Goal: Information Seeking & Learning: Learn about a topic

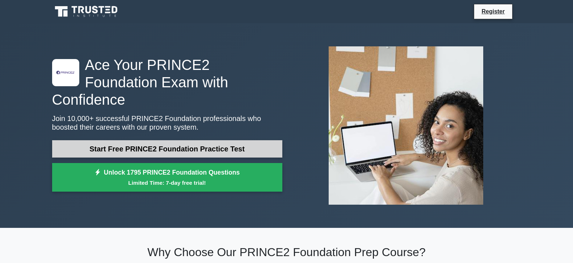
click at [222, 143] on link "Start Free PRINCE2 Foundation Practice Test" at bounding box center [167, 148] width 230 height 17
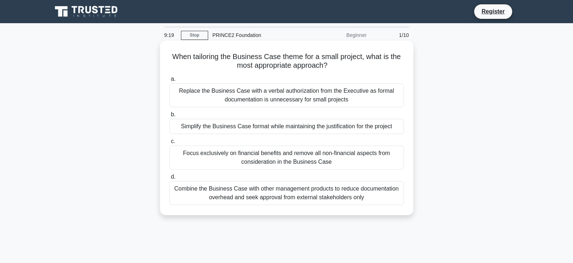
click at [181, 94] on div "Replace the Business Case with a verbal authorization from the Executive as for…" at bounding box center [286, 95] width 235 height 24
click at [169, 81] on input "a. Replace the Business Case with a verbal authorization from the Executive as …" at bounding box center [169, 79] width 0 height 5
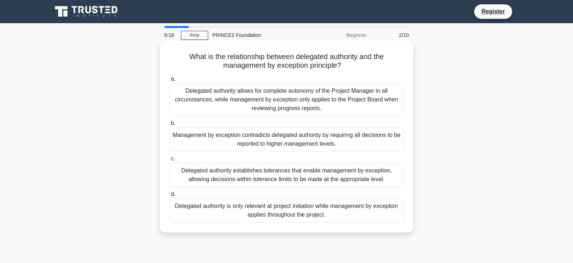
click at [181, 94] on div "Delegated authority allows for complete autonomy of the Project Manager in all …" at bounding box center [286, 99] width 235 height 33
click at [169, 81] on input "a. Delegated authority allows for complete autonomy of the Project Manager in a…" at bounding box center [169, 79] width 0 height 5
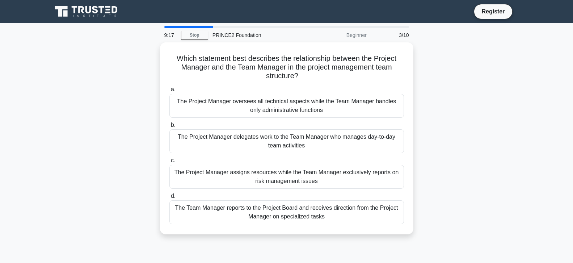
click at [181, 94] on div "The Project Manager oversees all technical aspects while the Team Manager handl…" at bounding box center [286, 106] width 235 height 24
click at [169, 92] on input "a. The Project Manager oversees all technical aspects while the Team Manager ha…" at bounding box center [169, 89] width 0 height 5
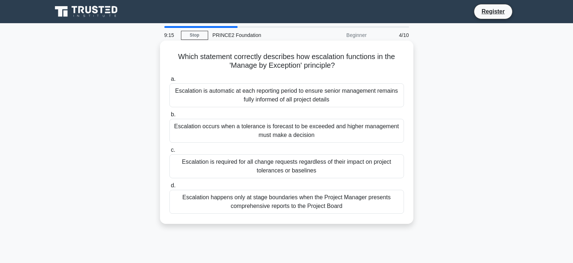
click at [179, 98] on div "Escalation is automatic at each reporting period to ensure senior management re…" at bounding box center [286, 95] width 235 height 24
click at [169, 81] on input "a. Escalation is automatic at each reporting period to ensure senior management…" at bounding box center [169, 79] width 0 height 5
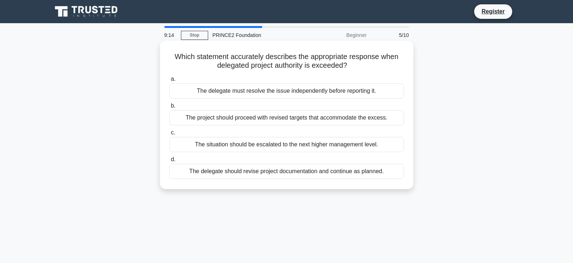
click at [179, 97] on div "The delegate must resolve the issue independently before reporting it." at bounding box center [286, 90] width 235 height 15
click at [169, 81] on input "a. The delegate must resolve the issue independently before reporting it." at bounding box center [169, 79] width 0 height 5
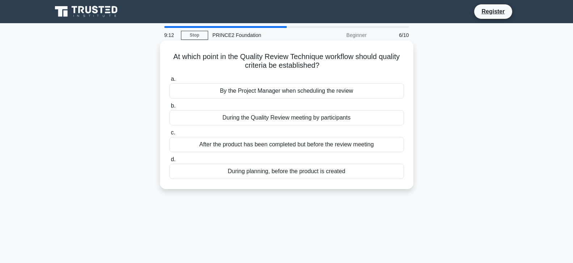
click at [181, 121] on div "During the Quality Review meeting by participants" at bounding box center [286, 117] width 235 height 15
click at [169, 108] on input "b. During the Quality Review meeting by participants" at bounding box center [169, 106] width 0 height 5
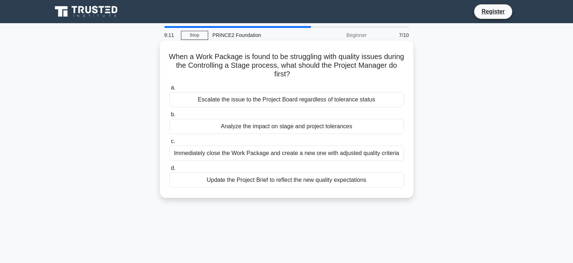
click at [187, 131] on div "Analyze the impact on stage and project tolerances" at bounding box center [286, 126] width 235 height 15
click at [169, 117] on input "b. Analyze the impact on stage and project tolerances" at bounding box center [169, 114] width 0 height 5
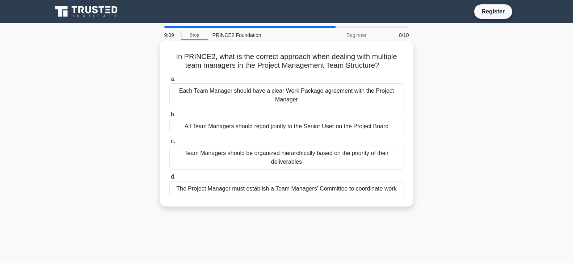
click at [238, 163] on div "Team Managers should be organized hierarchically based on the priority of their…" at bounding box center [286, 158] width 235 height 24
click at [169, 144] on input "c. Team Managers should be organized hierarchically based on the priority of th…" at bounding box center [169, 141] width 0 height 5
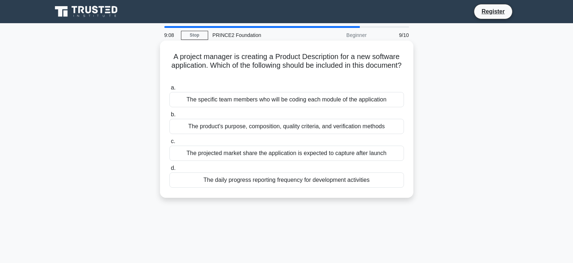
click at [251, 131] on div "The product's purpose, composition, quality criteria, and verification methods" at bounding box center [286, 126] width 235 height 15
click at [169, 117] on input "b. The product's purpose, composition, quality criteria, and verification metho…" at bounding box center [169, 114] width 0 height 5
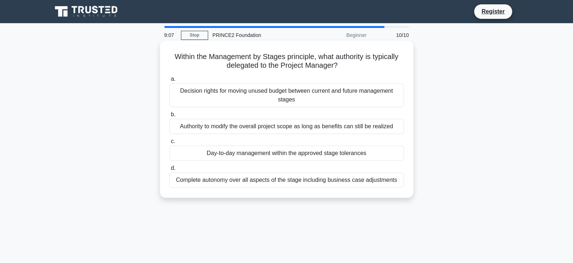
click at [267, 93] on div "Decision rights for moving unused budget between current and future management …" at bounding box center [286, 95] width 235 height 24
click at [169, 81] on input "a. Decision rights for moving unused budget between current and future manageme…" at bounding box center [169, 79] width 0 height 5
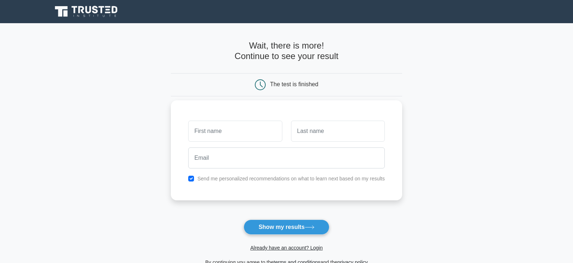
click at [253, 139] on input "text" at bounding box center [235, 131] width 94 height 21
type input "david"
click at [329, 118] on div "david Send me personalized recommendations on what to learn next based on my re…" at bounding box center [286, 150] width 231 height 100
drag, startPoint x: 327, startPoint y: 122, endPoint x: 327, endPoint y: 129, distance: 6.9
click at [327, 123] on input "text" at bounding box center [338, 131] width 94 height 21
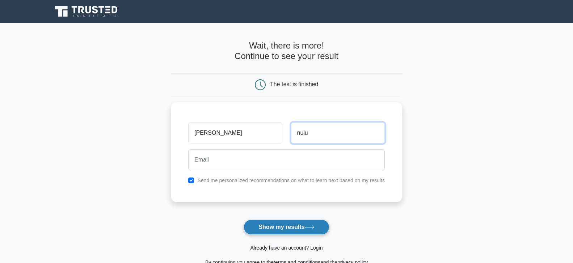
type input "nulu"
click at [283, 224] on button "Show my results" at bounding box center [286, 226] width 85 height 15
click at [283, 222] on button "Show my results" at bounding box center [286, 226] width 85 height 15
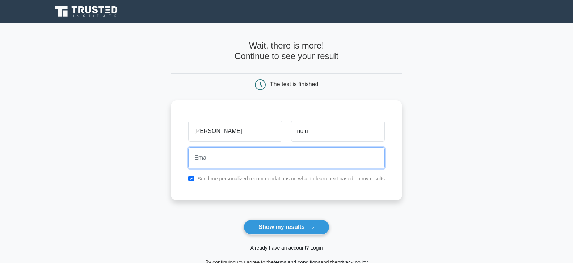
click at [267, 160] on input "email" at bounding box center [286, 157] width 197 height 21
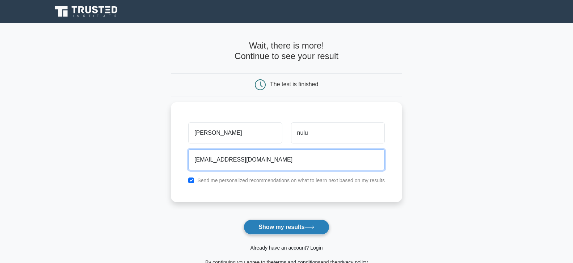
type input "annockkabindi1@gmail.com"
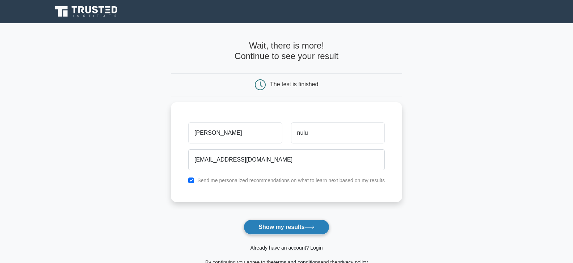
click at [288, 223] on button "Show my results" at bounding box center [286, 226] width 85 height 15
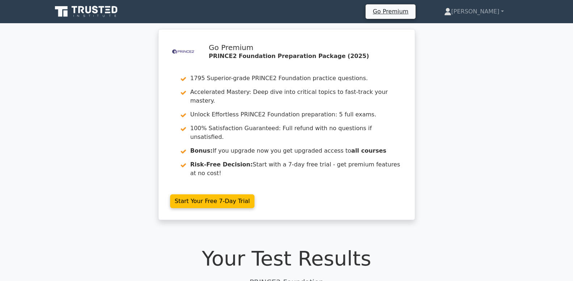
click at [26, 0] on nav "Go Premium David Profile" at bounding box center [286, 11] width 573 height 23
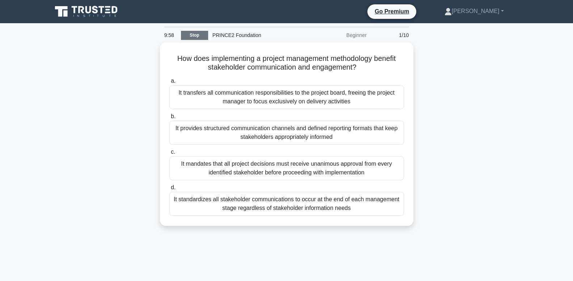
click at [197, 33] on link "Stop" at bounding box center [194, 35] width 27 height 9
